Goal: Task Accomplishment & Management: Manage account settings

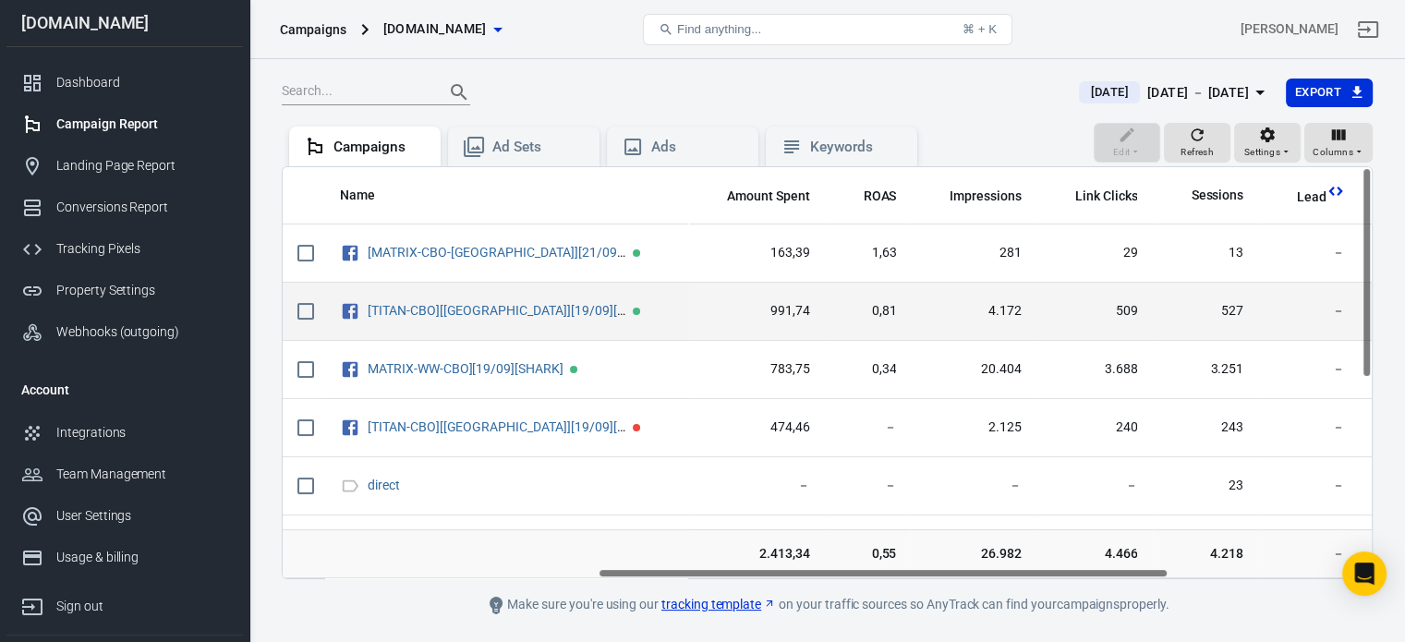
scroll to position [0, 601]
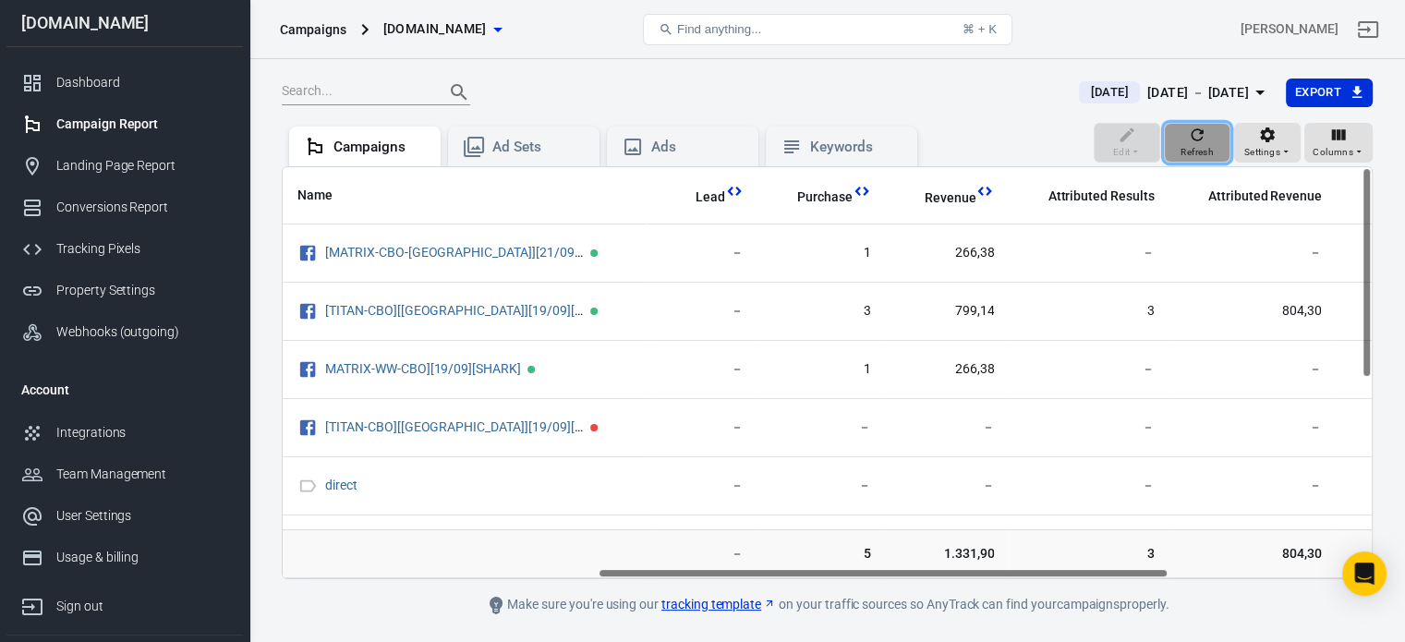
click at [1212, 147] on span "Refresh" at bounding box center [1197, 152] width 33 height 17
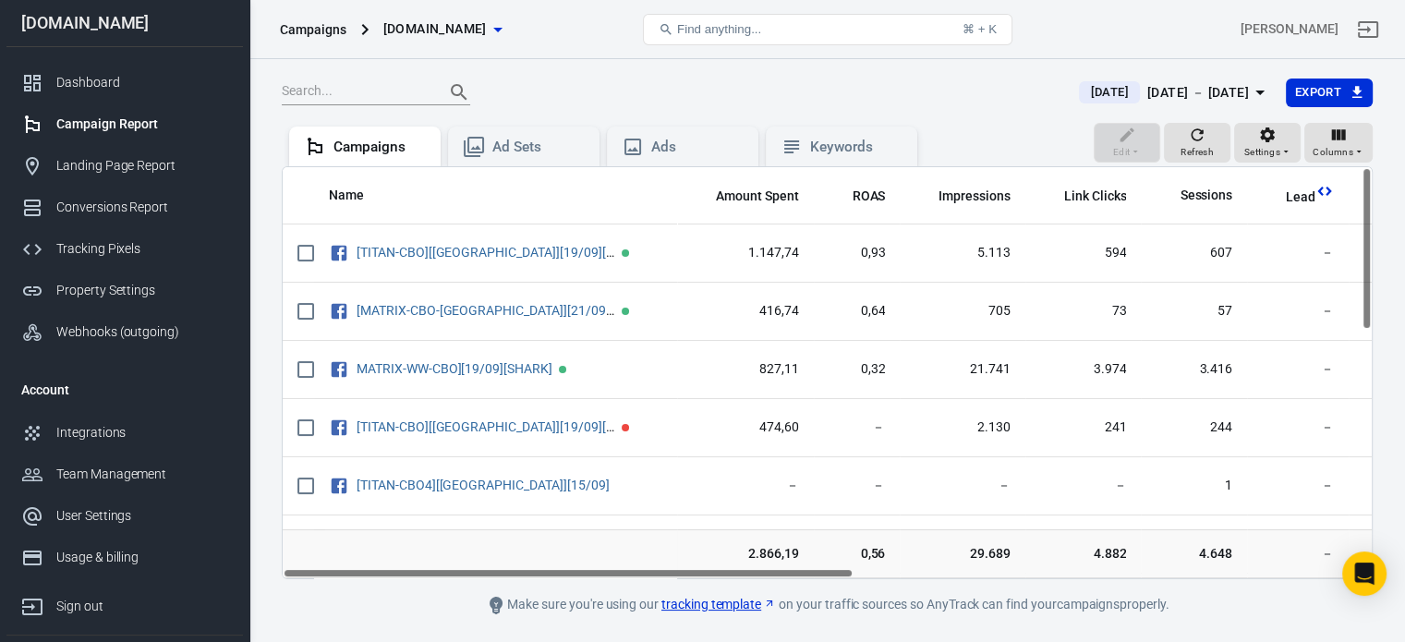
scroll to position [0, 0]
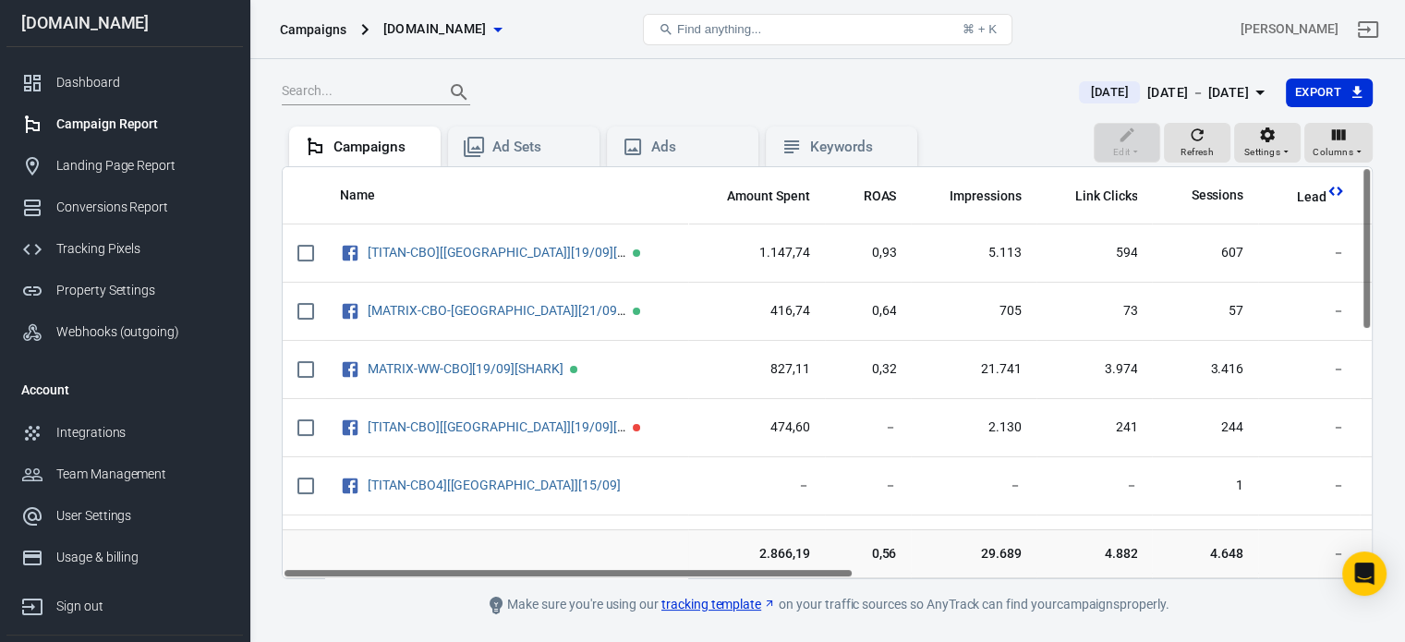
drag, startPoint x: 525, startPoint y: 572, endPoint x: 511, endPoint y: 574, distance: 14.0
click at [511, 574] on div "Name Amount Spent ROAS Impressions Link Clicks Sessions Lead Purchase Revenue A…" at bounding box center [827, 372] width 1089 height 411
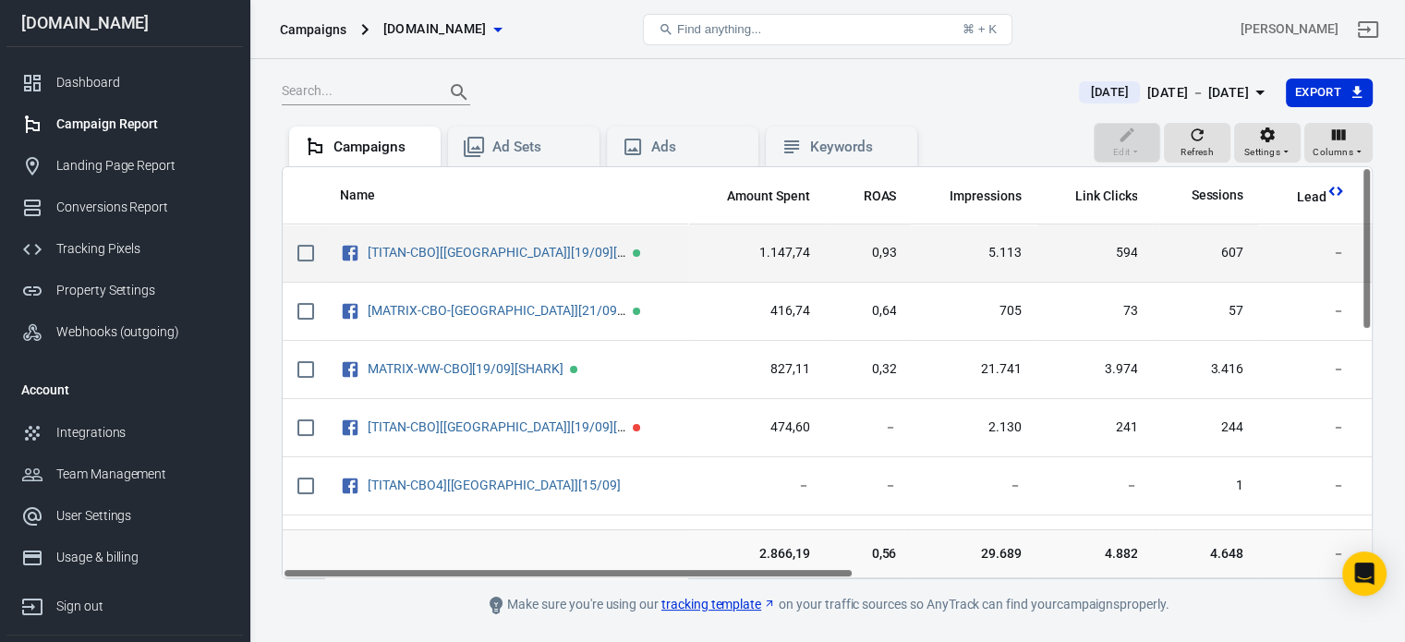
click at [309, 258] on input "scrollable content" at bounding box center [305, 253] width 39 height 39
checkbox input "true"
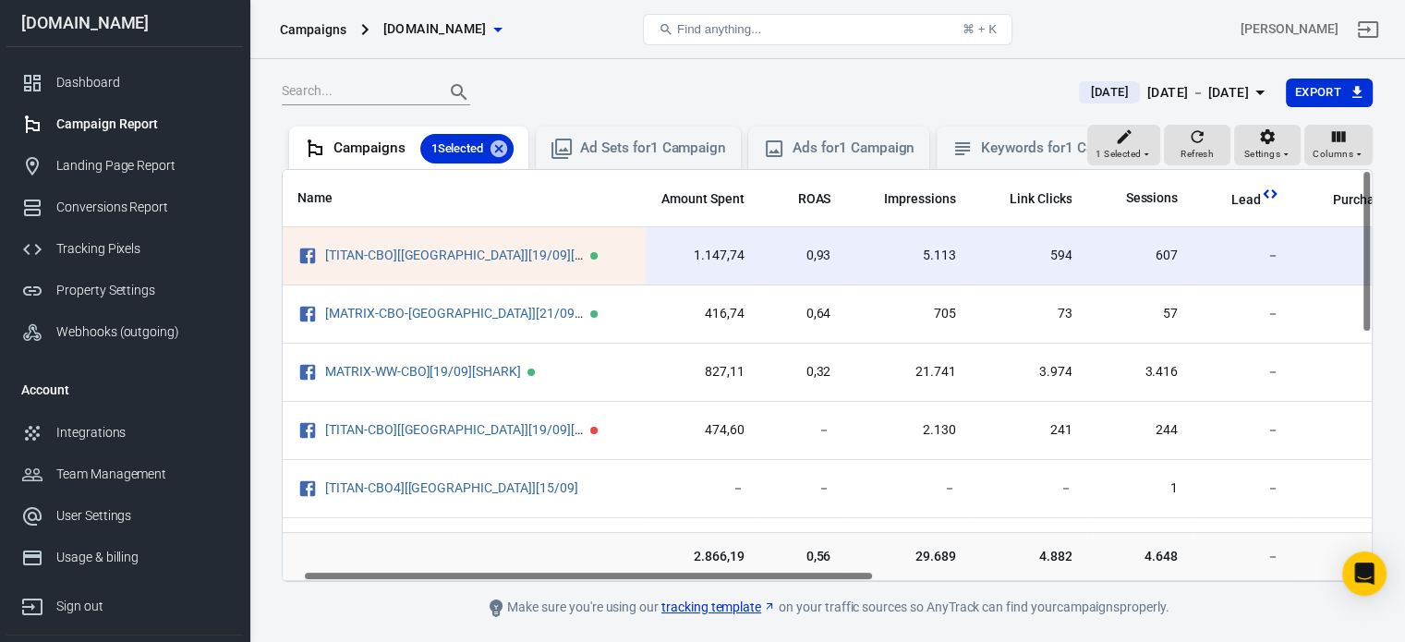
scroll to position [0, 33]
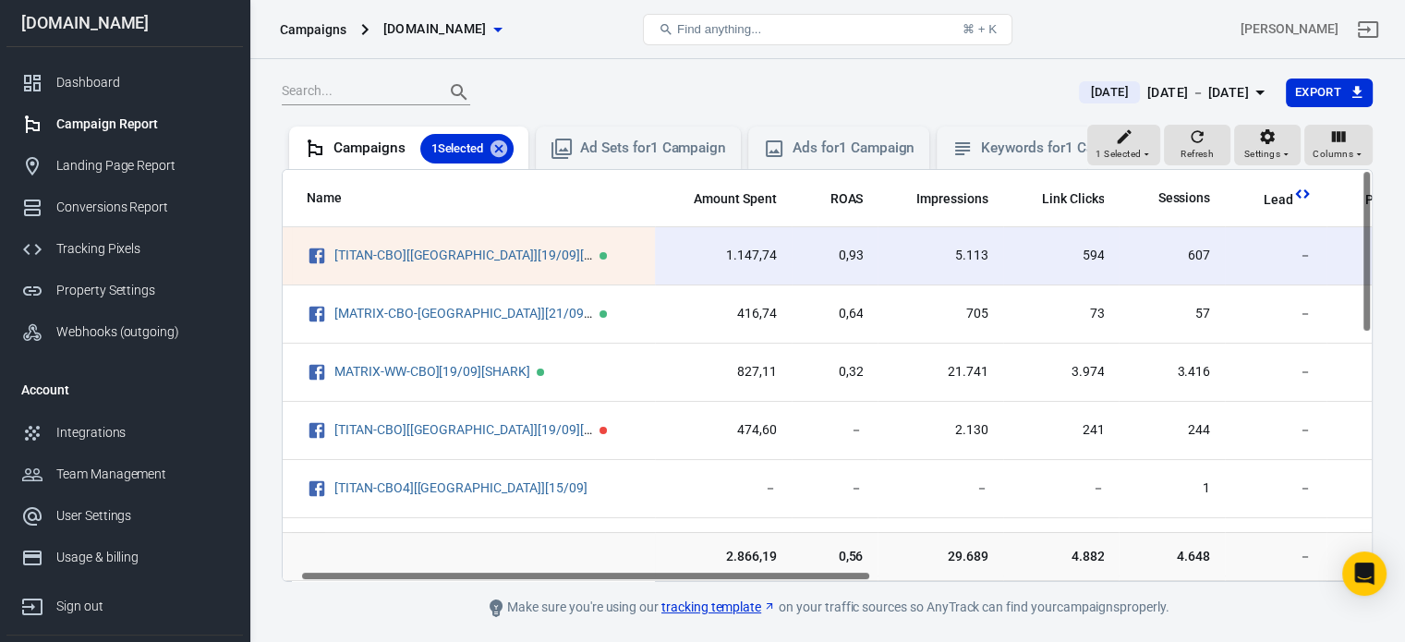
drag, startPoint x: 750, startPoint y: 590, endPoint x: 769, endPoint y: 583, distance: 19.9
click at [769, 582] on div "Name Amount Spent ROAS Impressions Link Clicks Sessions Lead Purchase Revenue A…" at bounding box center [827, 375] width 1091 height 413
click at [672, 139] on div "Ad Sets for 1 Campaign" at bounding box center [653, 148] width 146 height 19
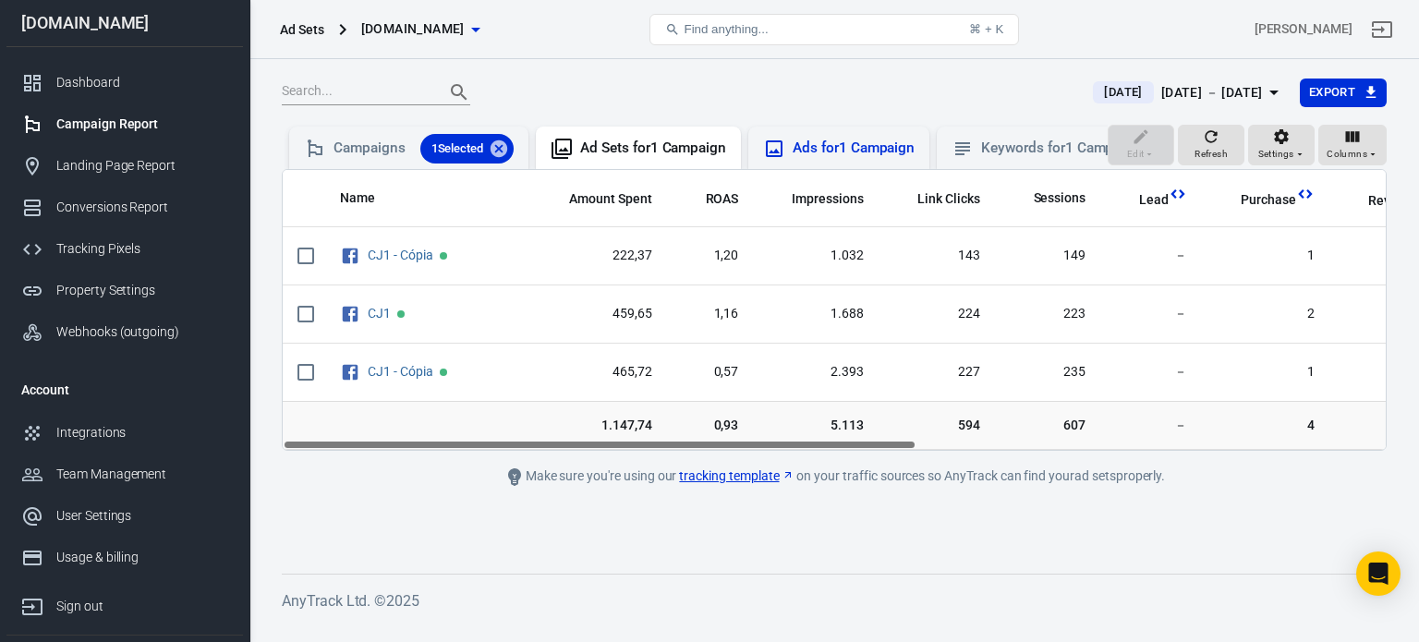
click at [879, 147] on div "Ads for 1 Campaign" at bounding box center [854, 148] width 122 height 19
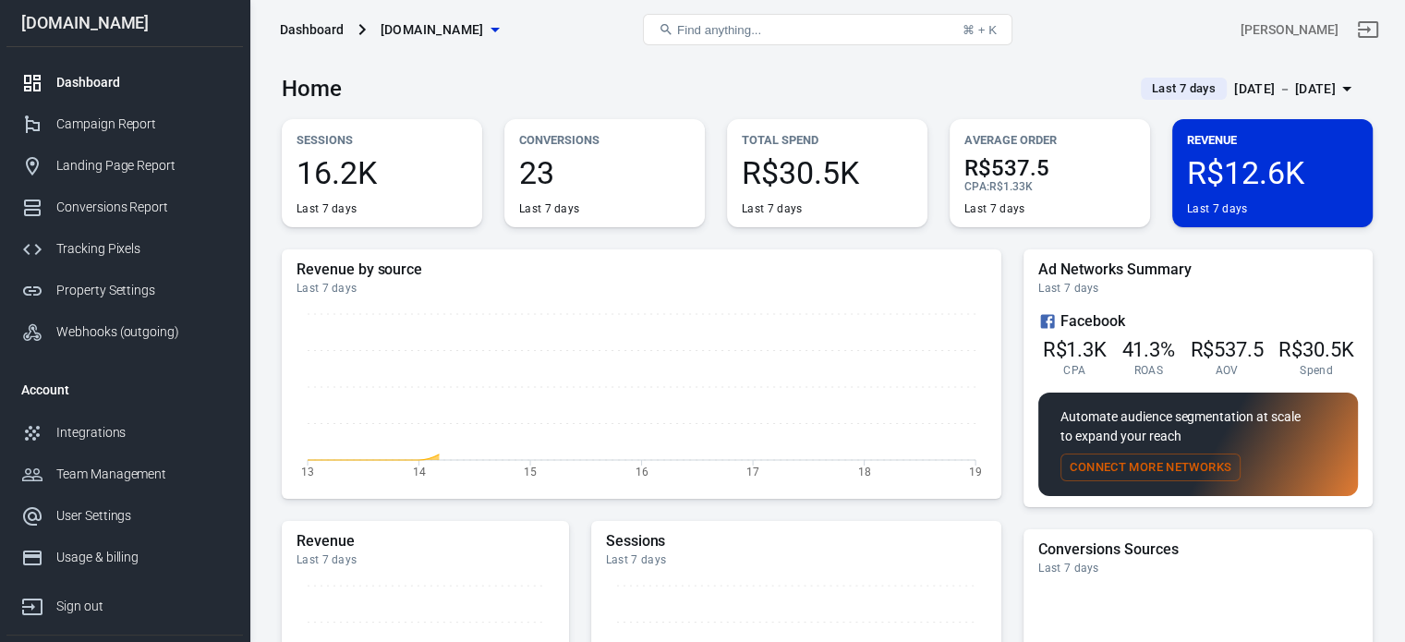
click at [1181, 37] on div "[PERSON_NAME]" at bounding box center [1201, 29] width 363 height 44
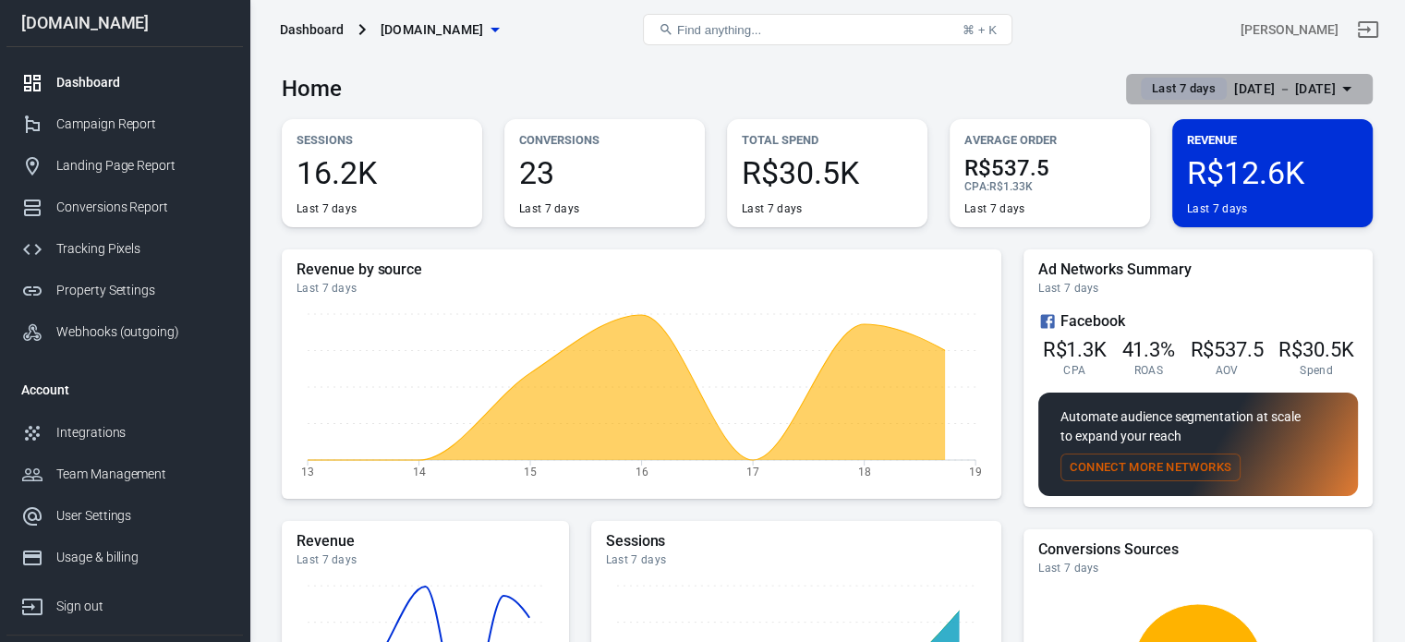
click at [1270, 85] on div "Sep 14 － Sep 20, 2025" at bounding box center [1285, 89] width 102 height 23
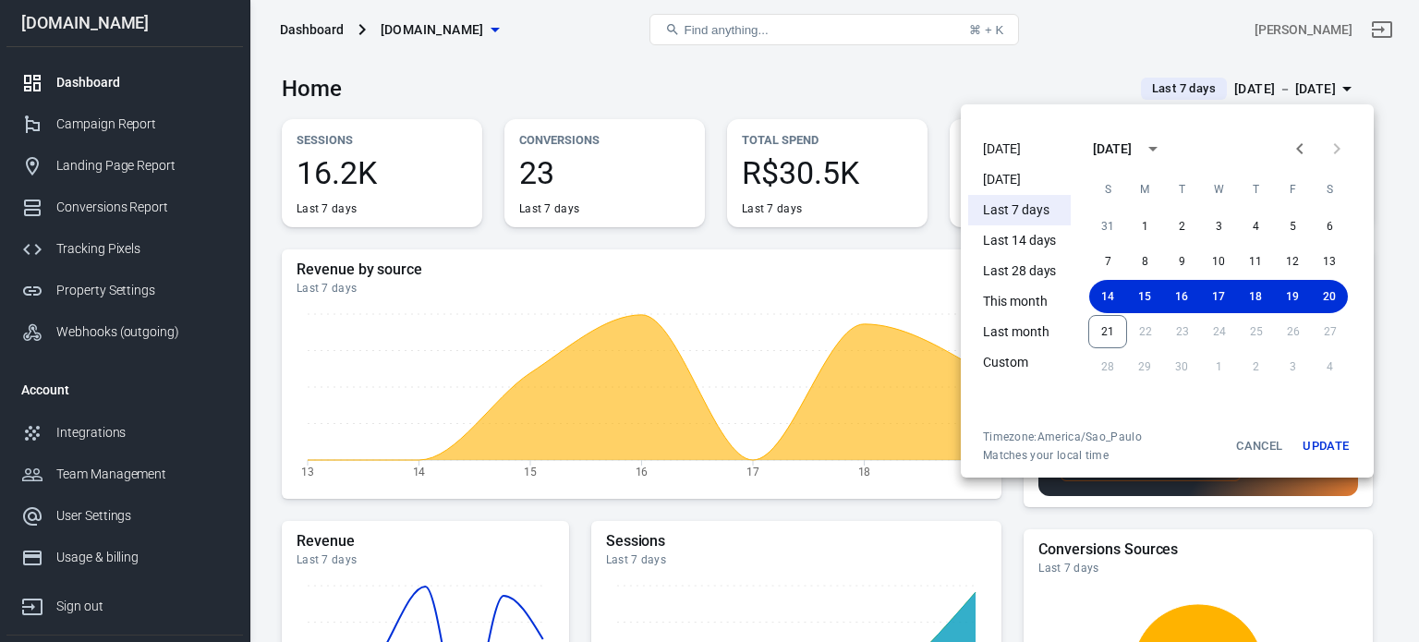
click at [998, 142] on li "[DATE]" at bounding box center [1019, 149] width 103 height 30
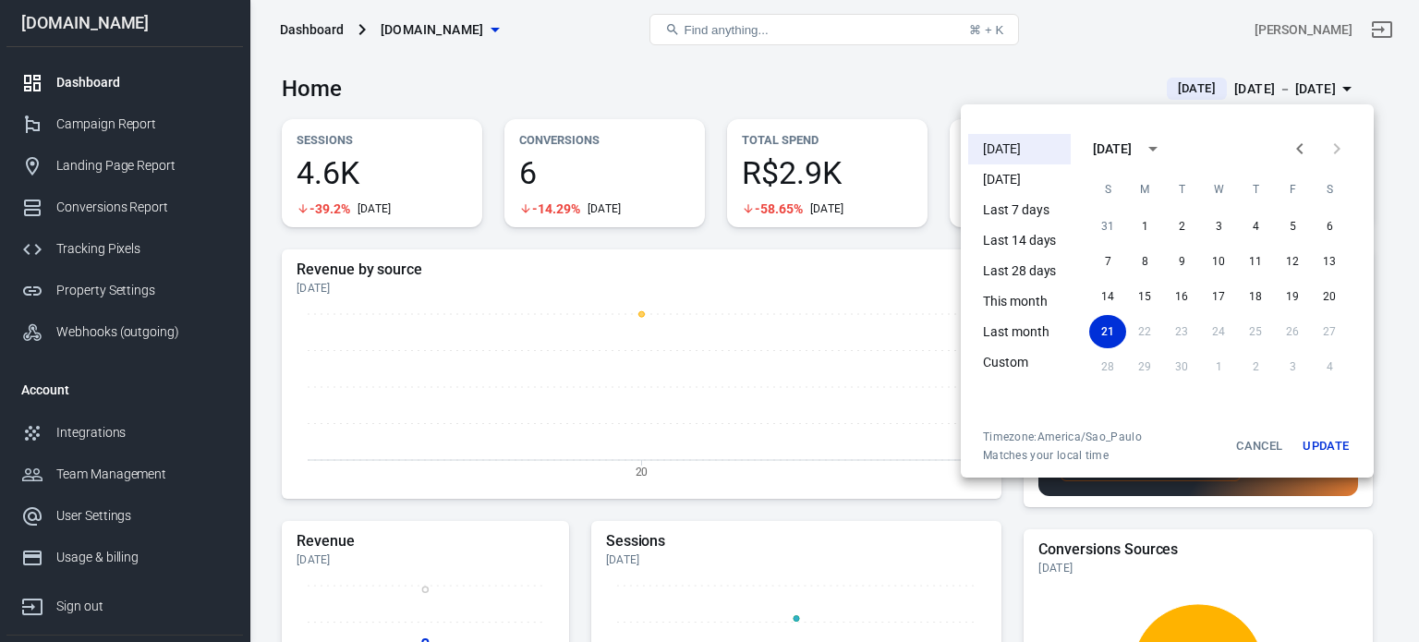
click at [122, 125] on div at bounding box center [709, 321] width 1419 height 642
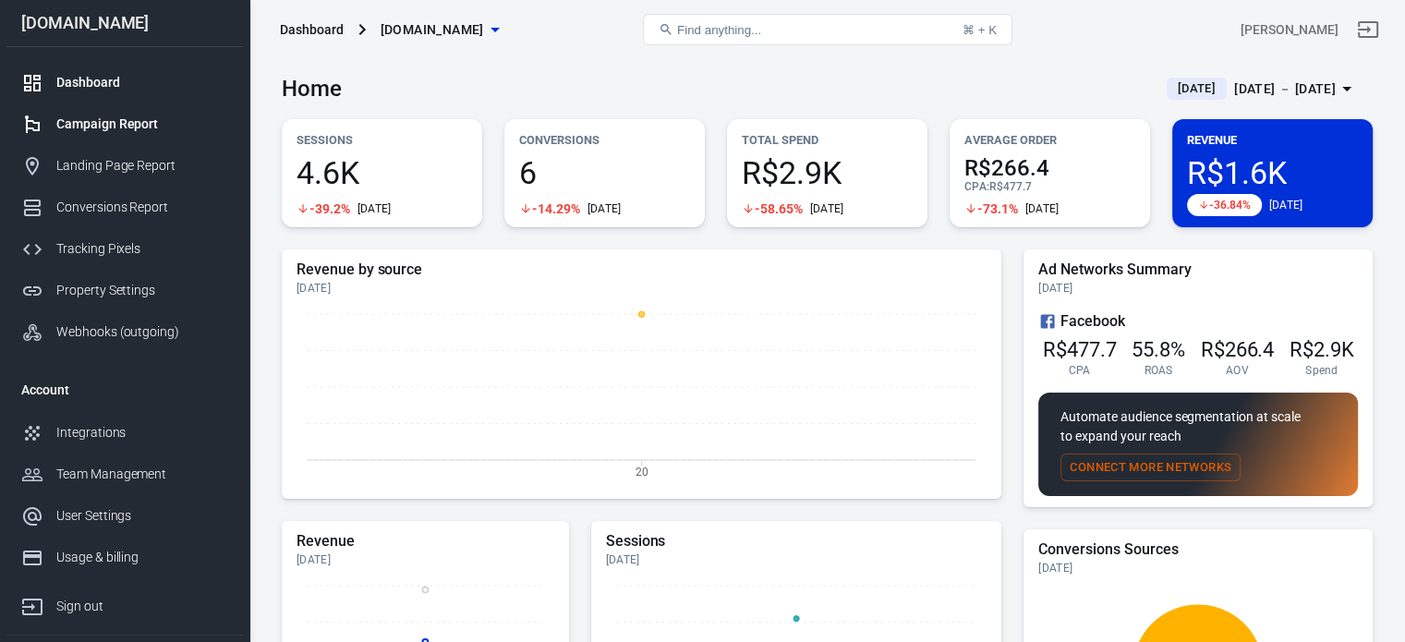
click at [122, 125] on div "Campaign Report" at bounding box center [142, 124] width 172 height 19
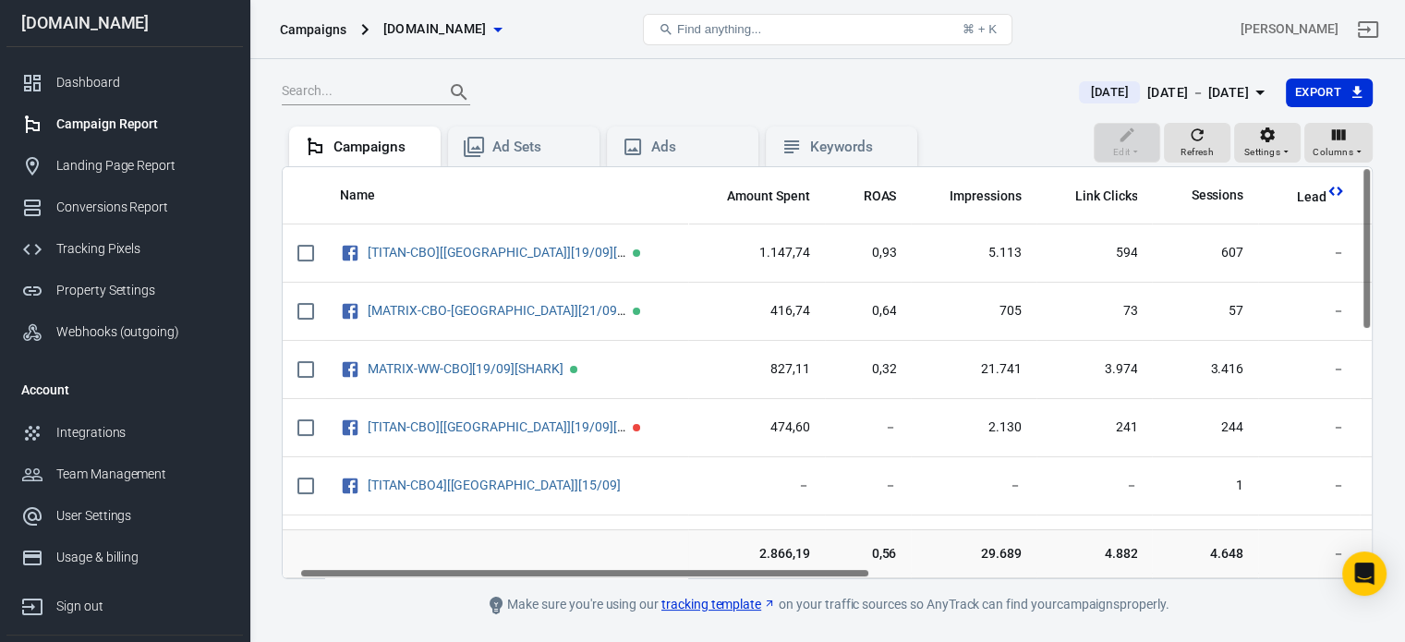
drag, startPoint x: 688, startPoint y: 572, endPoint x: 609, endPoint y: 598, distance: 83.6
click at [609, 598] on main "Today Sep 21 － Sep 21, 2025 Export Edit Refresh Settings Columns Campaigns Ad S…" at bounding box center [827, 347] width 1091 height 539
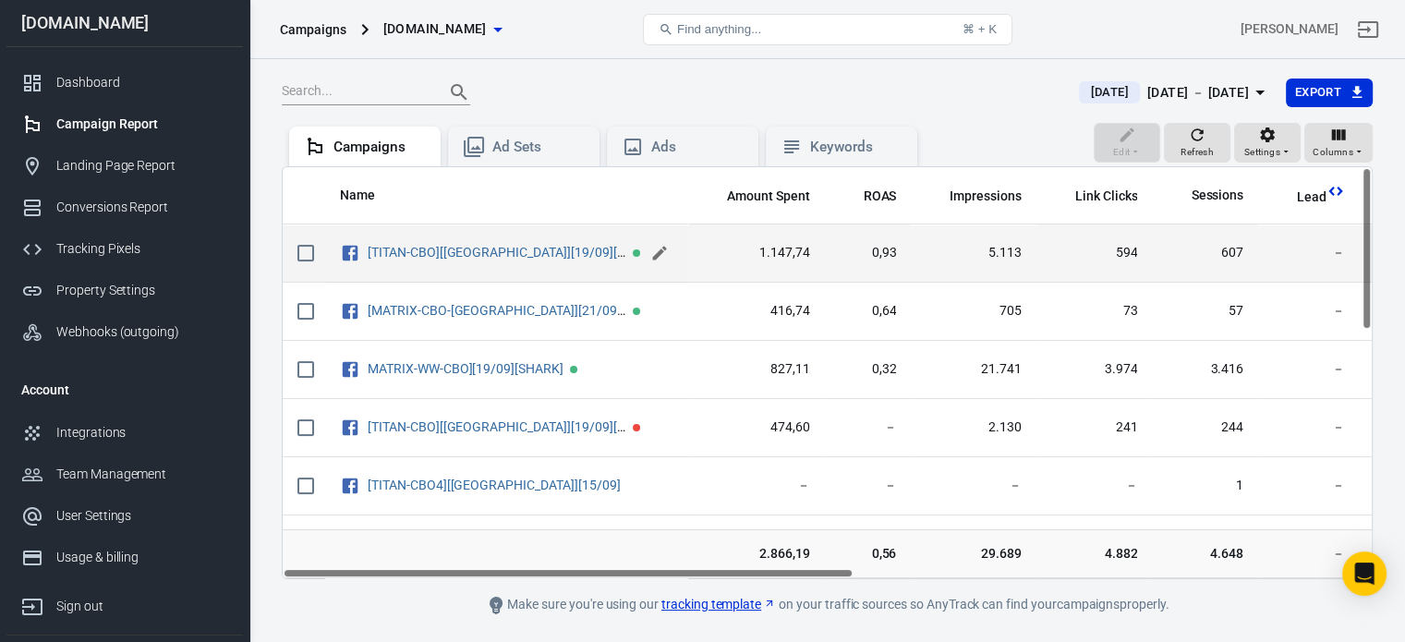
click at [658, 249] on icon "scrollable content" at bounding box center [659, 253] width 18 height 18
click at [636, 261] on input "[TITAN-CBO][[GEOGRAPHIC_DATA]][19/09][SHARK][MATRIX]" at bounding box center [503, 252] width 270 height 24
